Goal: Information Seeking & Learning: Learn about a topic

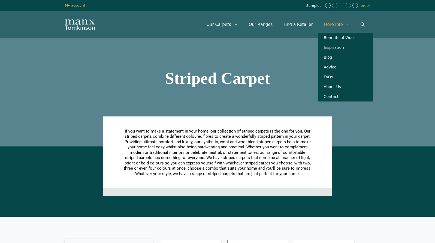
click at [336, 25] on link "More Info" at bounding box center [336, 24] width 37 height 16
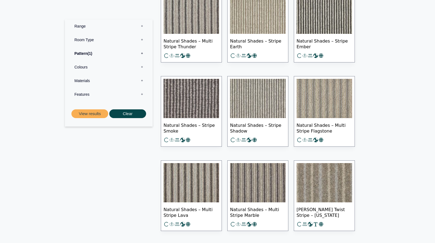
scroll to position [269, 0]
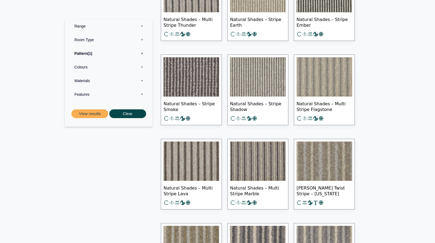
click at [104, 81] on label "Materials 0" at bounding box center [109, 81] width 80 height 14
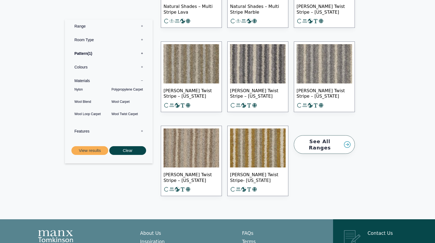
scroll to position [451, 0]
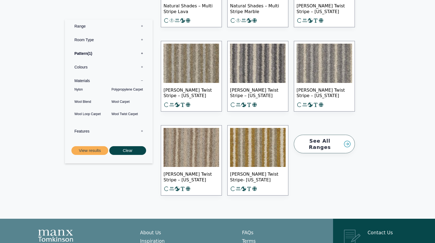
click at [332, 139] on link "See All Ranges" at bounding box center [324, 144] width 61 height 19
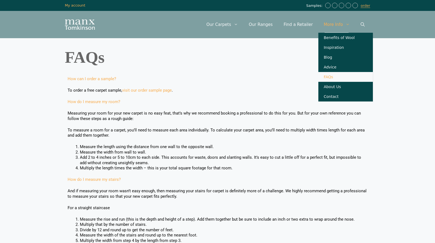
click at [337, 26] on link "More Info" at bounding box center [336, 24] width 37 height 16
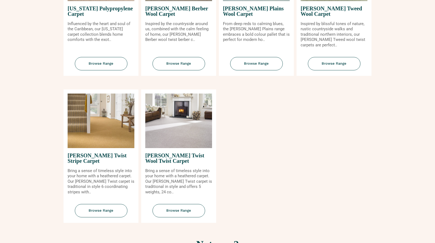
scroll to position [600, 0]
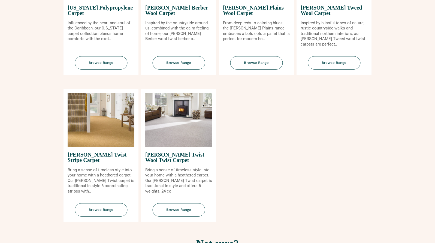
click at [83, 127] on img at bounding box center [101, 120] width 67 height 54
click at [91, 208] on span "Browse Range" at bounding box center [101, 209] width 53 height 13
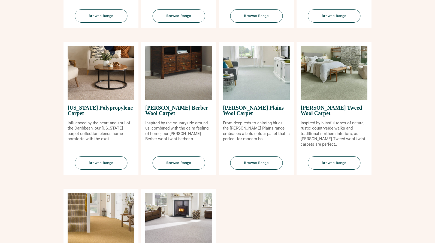
scroll to position [502, 0]
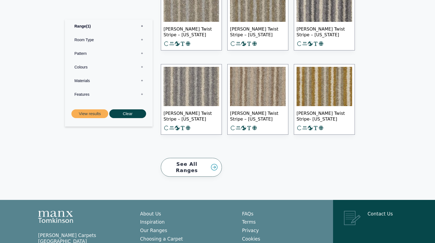
scroll to position [282, 0]
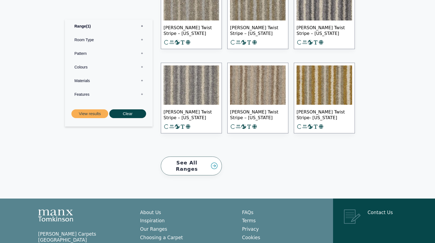
click at [181, 96] on img at bounding box center [191, 84] width 56 height 39
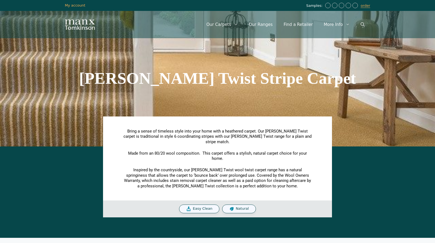
scroll to position [0, 0]
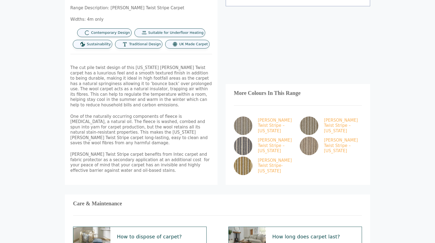
scroll to position [256, 0]
